Goal: Task Accomplishment & Management: Manage account settings

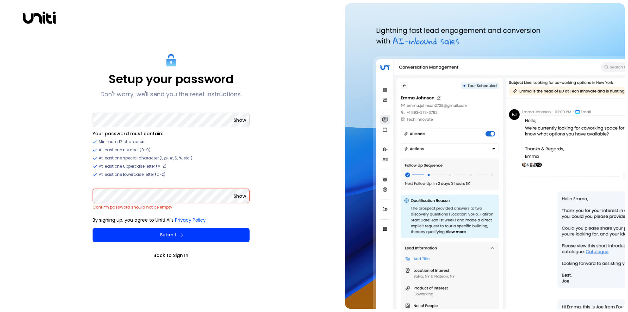
click at [236, 123] on span "Show" at bounding box center [240, 120] width 13 height 7
click at [82, 120] on div "Setup your password Don't worry, we'll send you the reset instructions. Hide Yo…" at bounding box center [170, 155] width 335 height 305
click at [48, 116] on div "Setup your password Don't worry, we'll send you the reset instructions. Hide Yo…" at bounding box center [170, 155] width 335 height 305
click at [277, 146] on div "Setup your password Don't worry, we'll send you the reset instructions. Hide Yo…" at bounding box center [170, 155] width 335 height 305
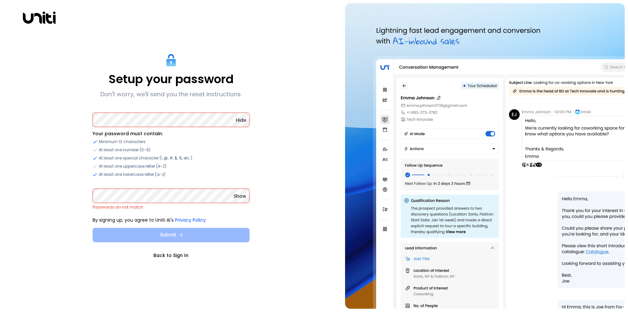
click at [156, 235] on button "Submit" at bounding box center [171, 235] width 157 height 14
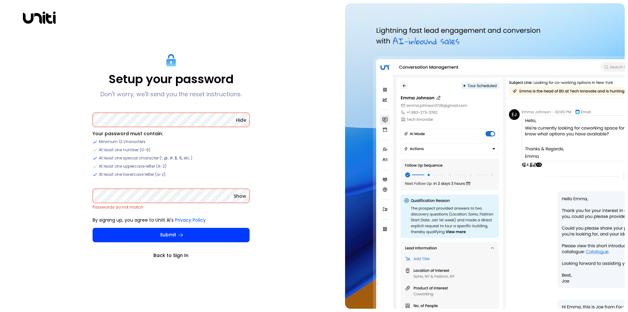
click at [165, 256] on link "Back to Sign In" at bounding box center [171, 255] width 157 height 7
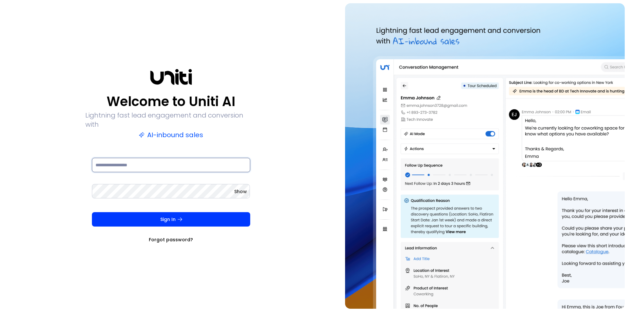
type input "**********"
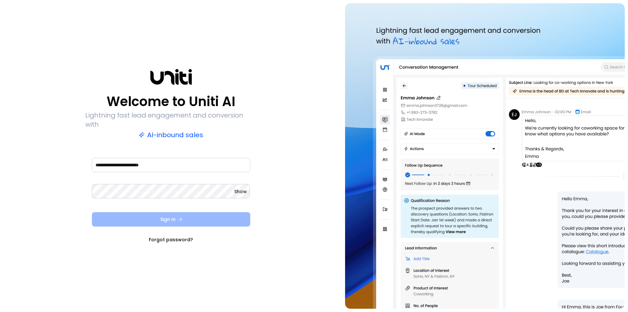
click at [210, 217] on button "Sign In" at bounding box center [171, 219] width 158 height 14
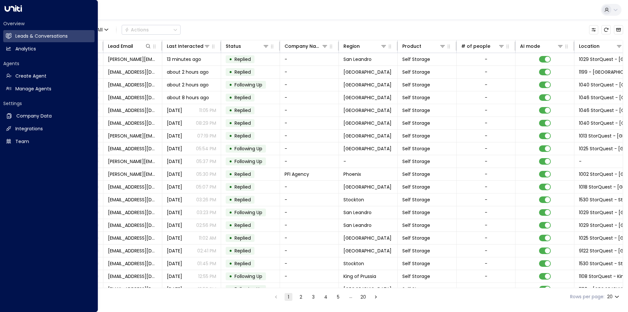
click at [15, 7] on icon at bounding box center [13, 8] width 17 height 7
